Goal: Information Seeking & Learning: Learn about a topic

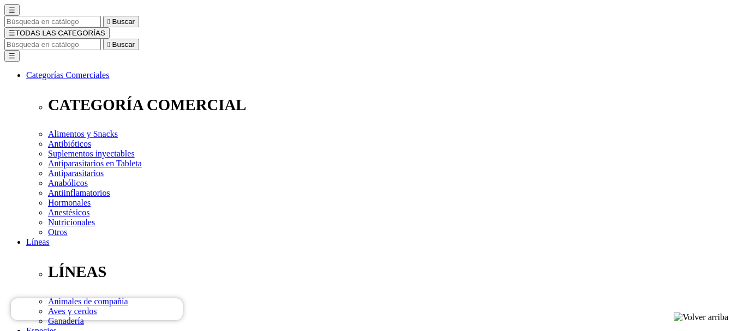
scroll to position [125, 0]
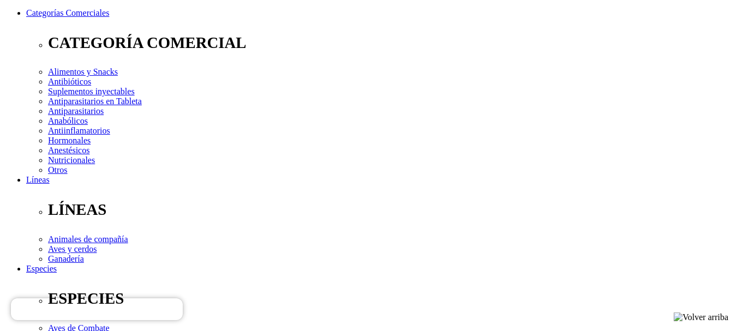
scroll to position [104, 0]
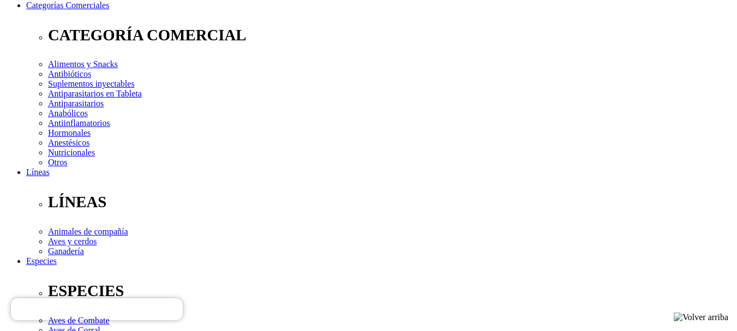
scroll to position [158, 0]
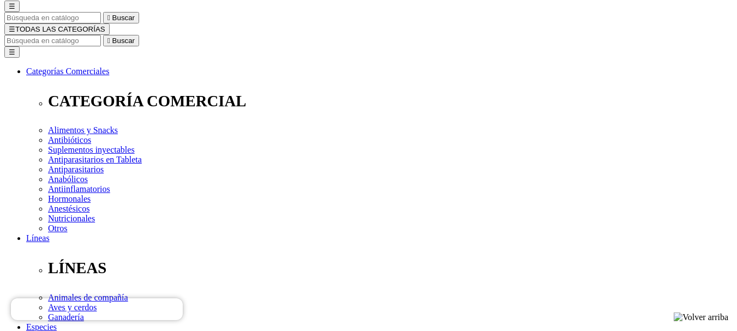
scroll to position [101, 0]
